Goal: Task Accomplishment & Management: Complete application form

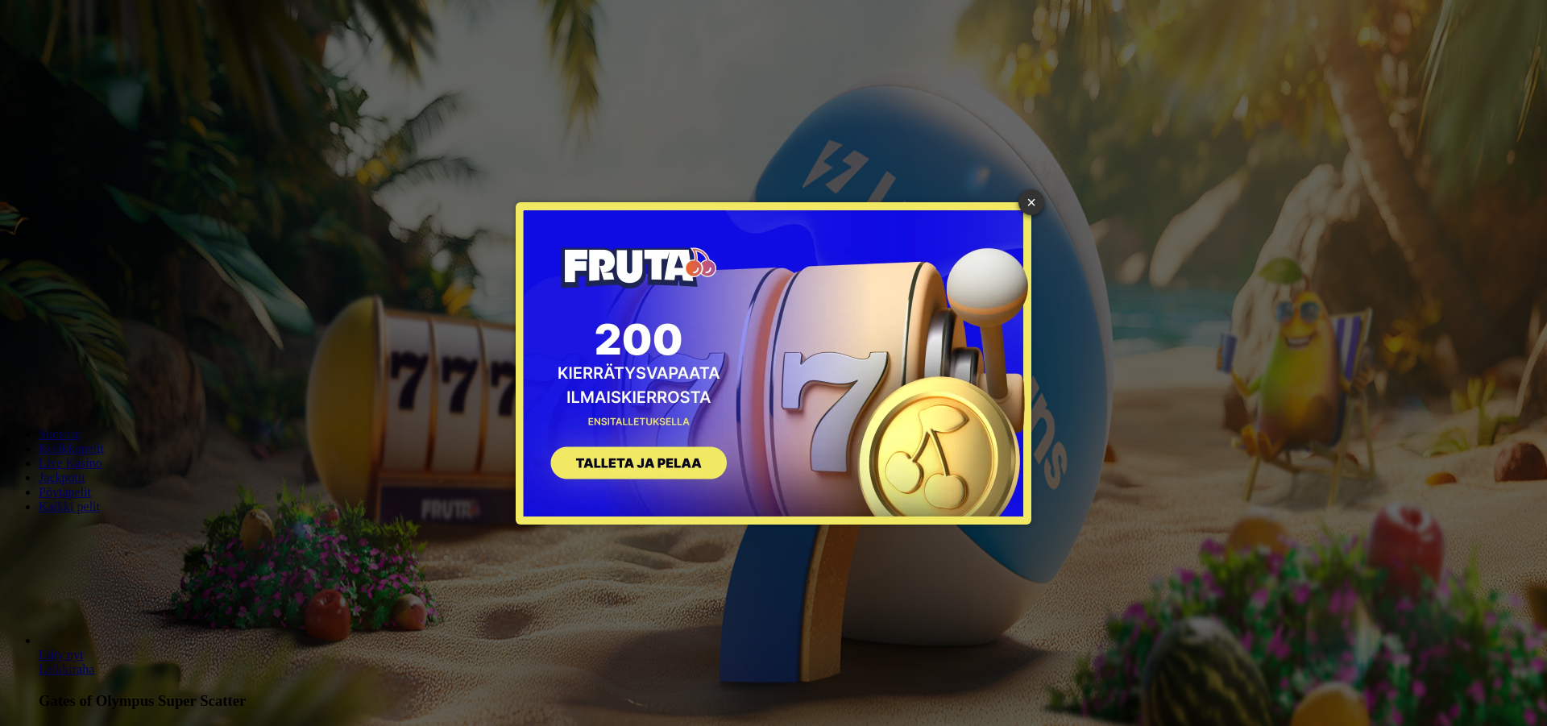
click at [655, 462] on button "SIGN UP" at bounding box center [630, 465] width 203 height 51
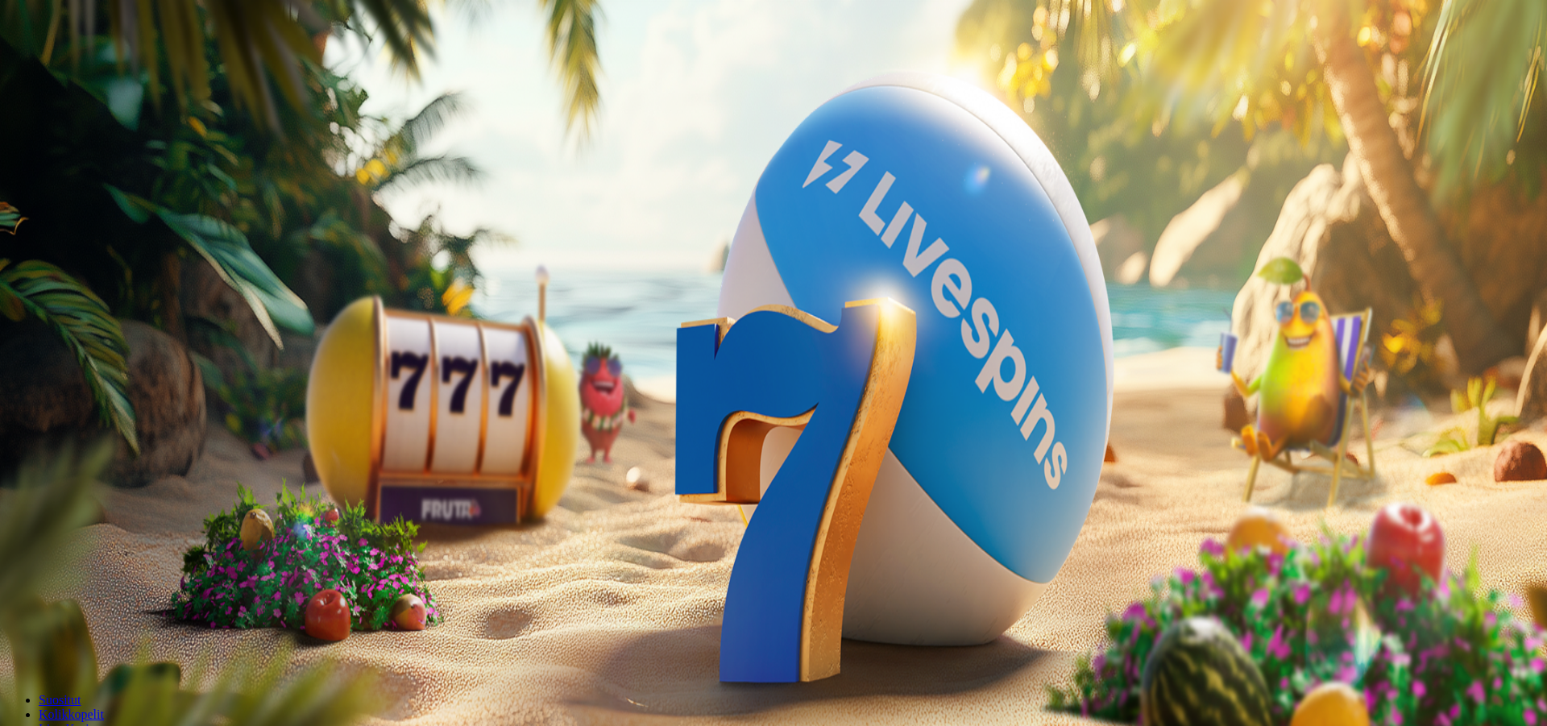
click at [121, 369] on input "***" at bounding box center [63, 377] width 114 height 16
type input "*"
